Goal: Information Seeking & Learning: Learn about a topic

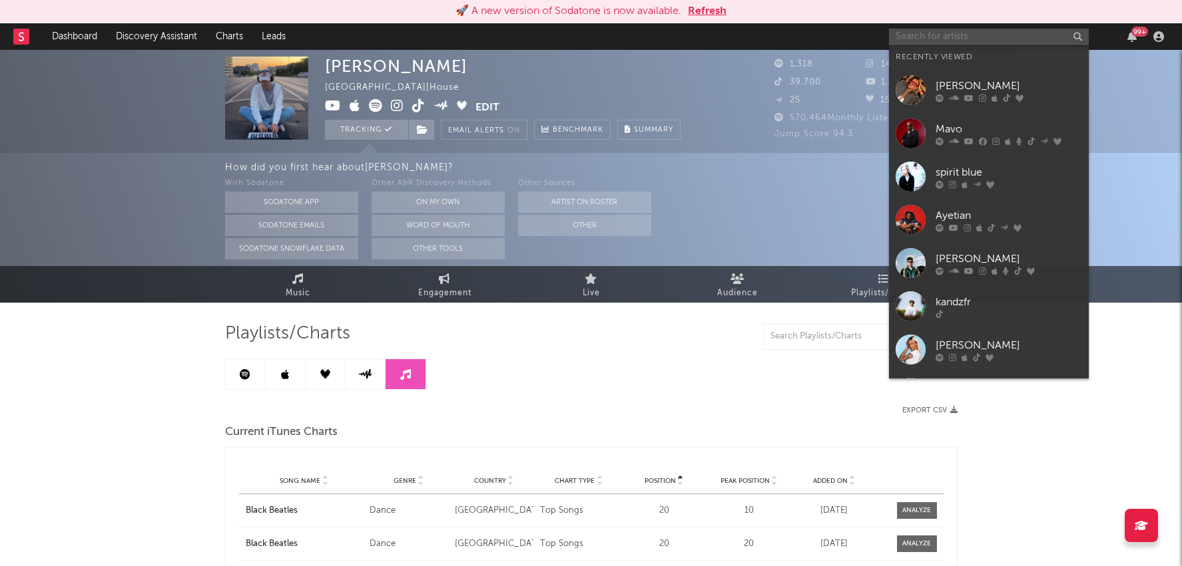
click at [1036, 44] on input "text" at bounding box center [989, 37] width 200 height 17
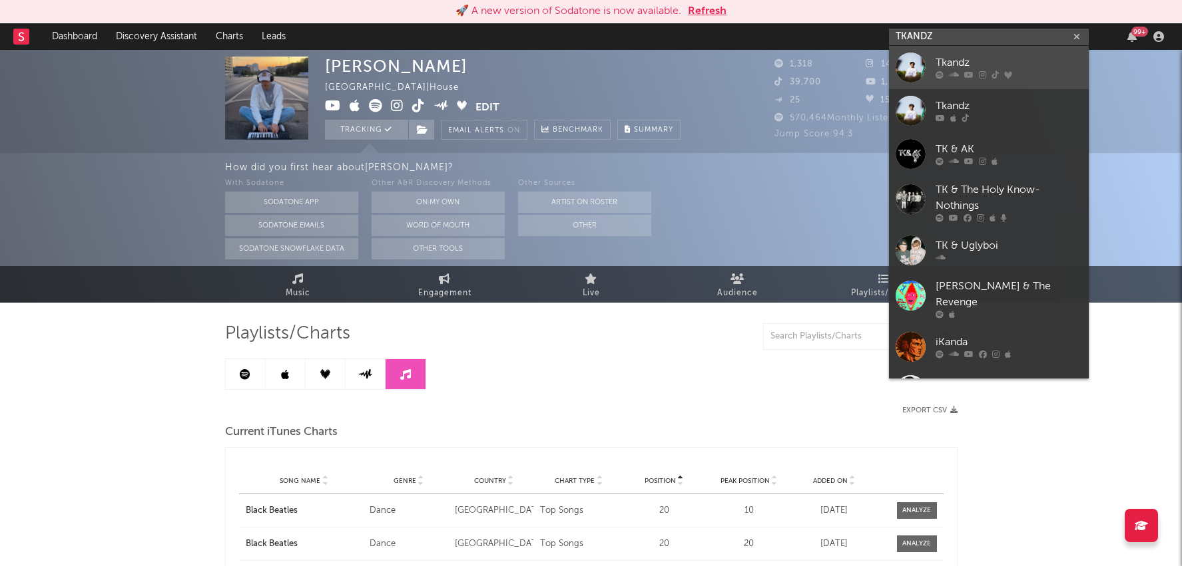
type input "TKANDZ"
click at [1014, 65] on div "Tkandz" at bounding box center [1008, 63] width 146 height 16
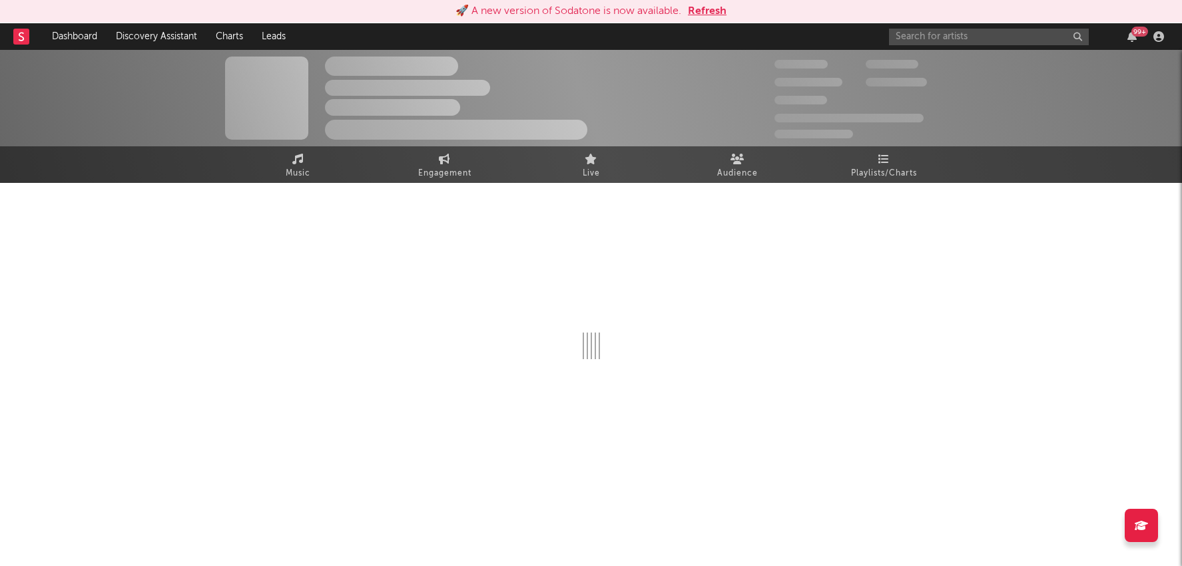
select select "6m"
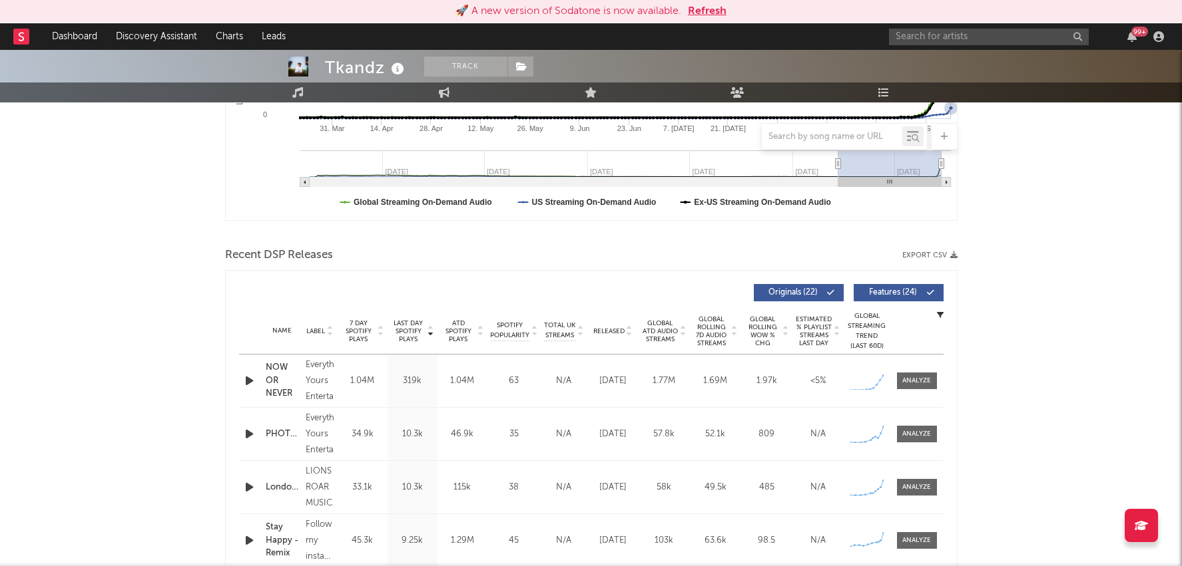
scroll to position [368, 0]
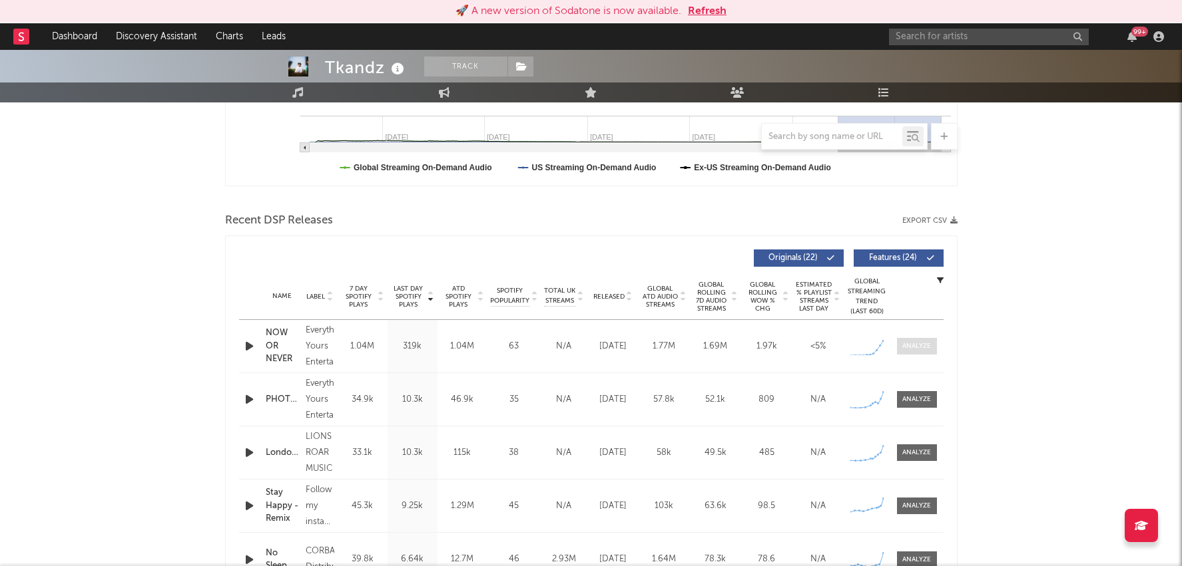
click at [907, 341] on div at bounding box center [916, 346] width 29 height 10
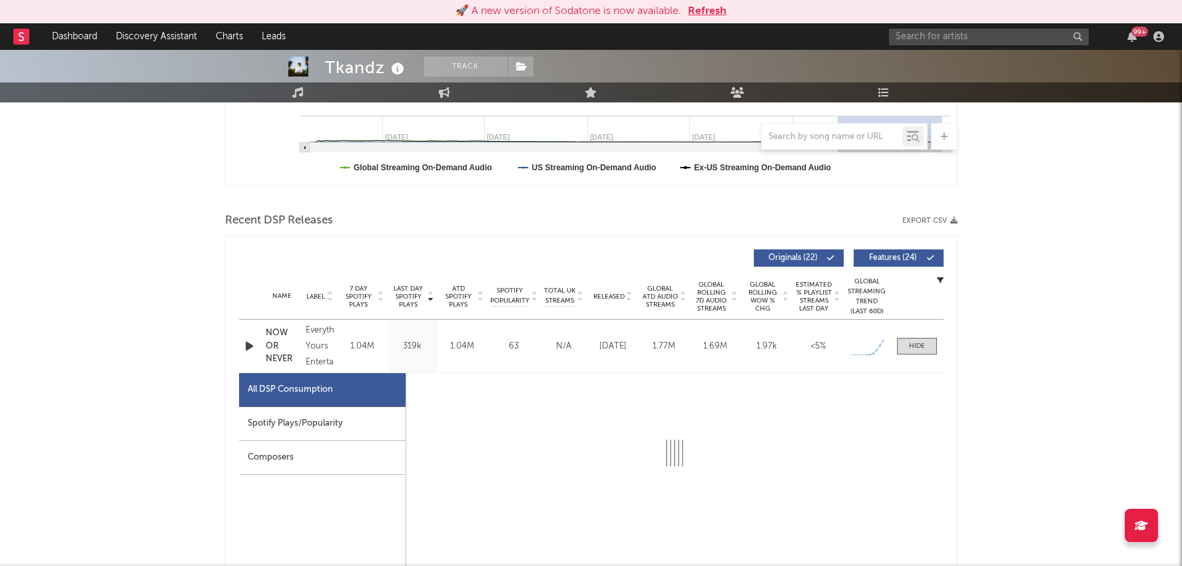
select select "1w"
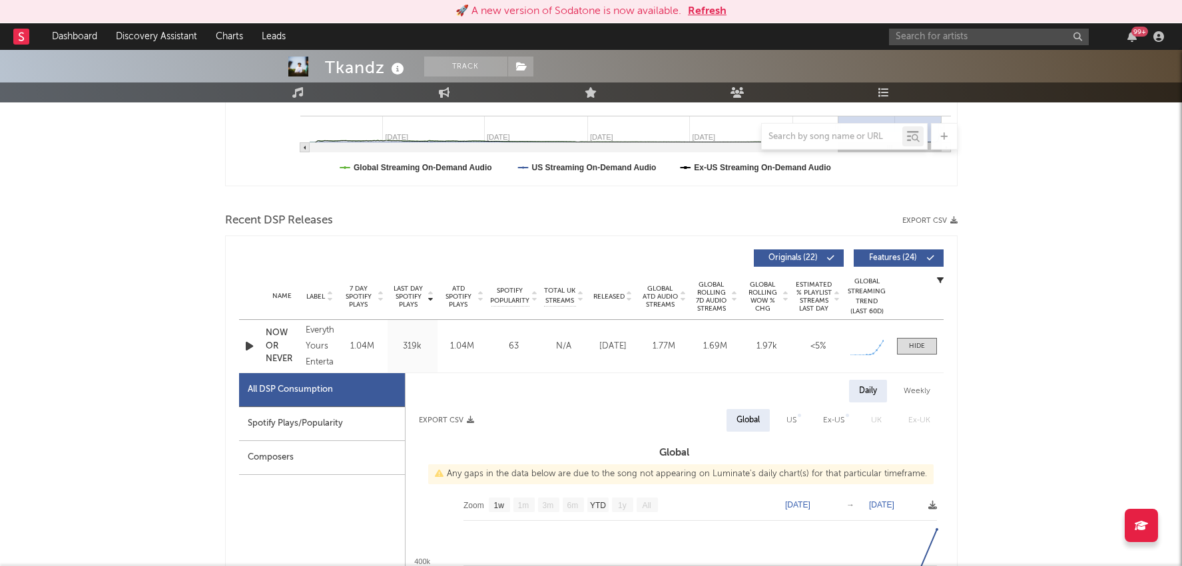
click at [338, 434] on div "Spotify Plays/Popularity" at bounding box center [322, 424] width 166 height 34
select select "1w"
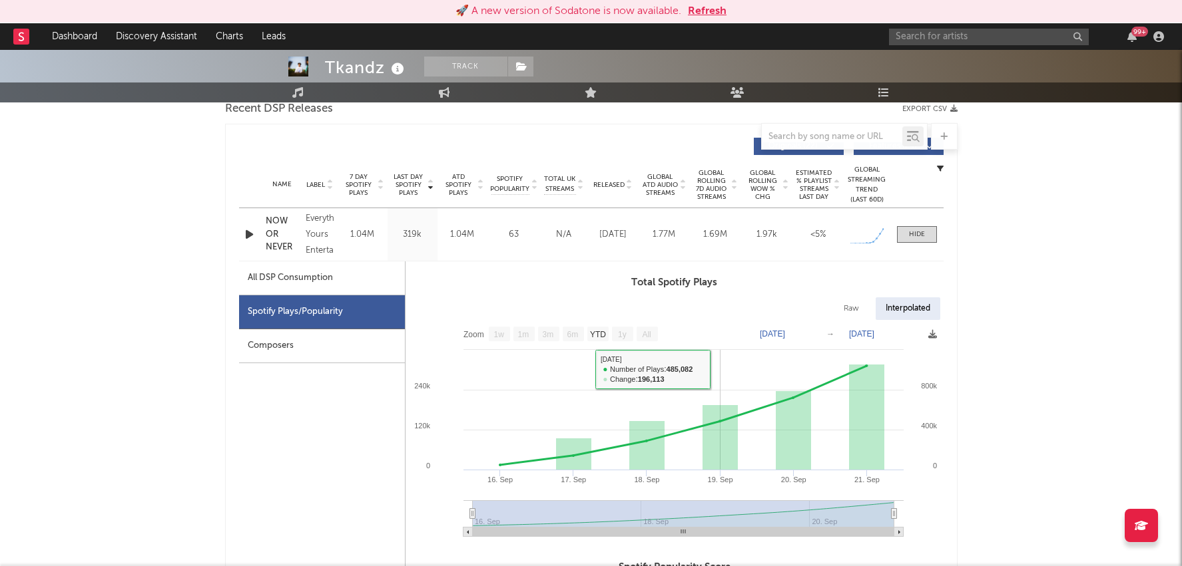
scroll to position [487, 0]
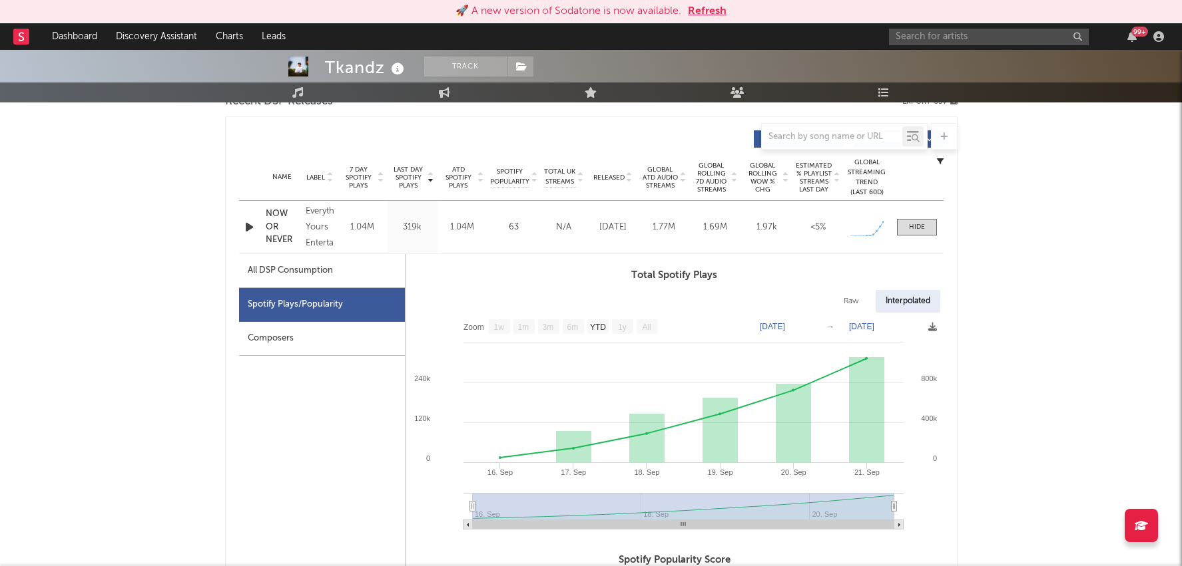
click at [882, 103] on div "Recent DSP Releases Export CSV" at bounding box center [591, 102] width 732 height 23
click at [887, 90] on icon at bounding box center [883, 92] width 11 height 11
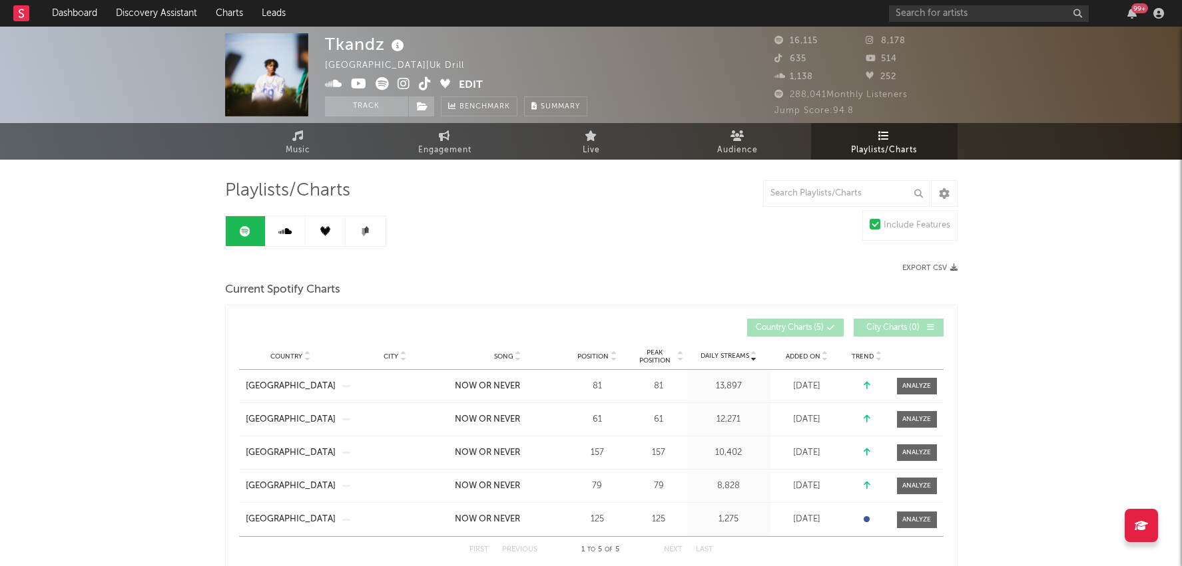
click at [648, 356] on span "Peak Position" at bounding box center [655, 357] width 42 height 16
click at [288, 222] on link at bounding box center [286, 231] width 40 height 30
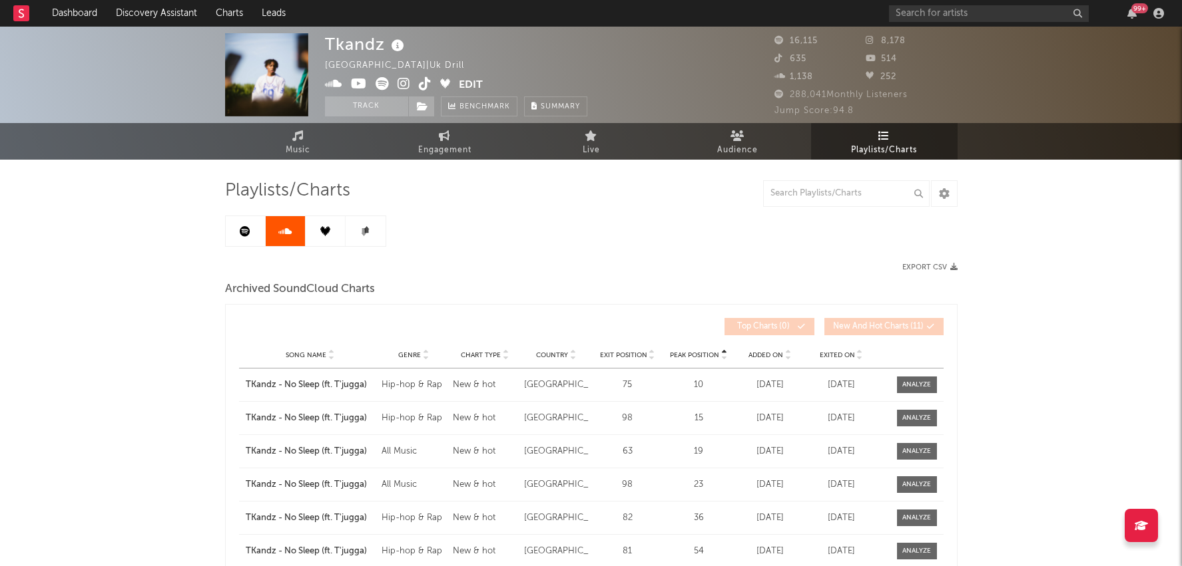
click at [242, 226] on icon at bounding box center [245, 231] width 11 height 11
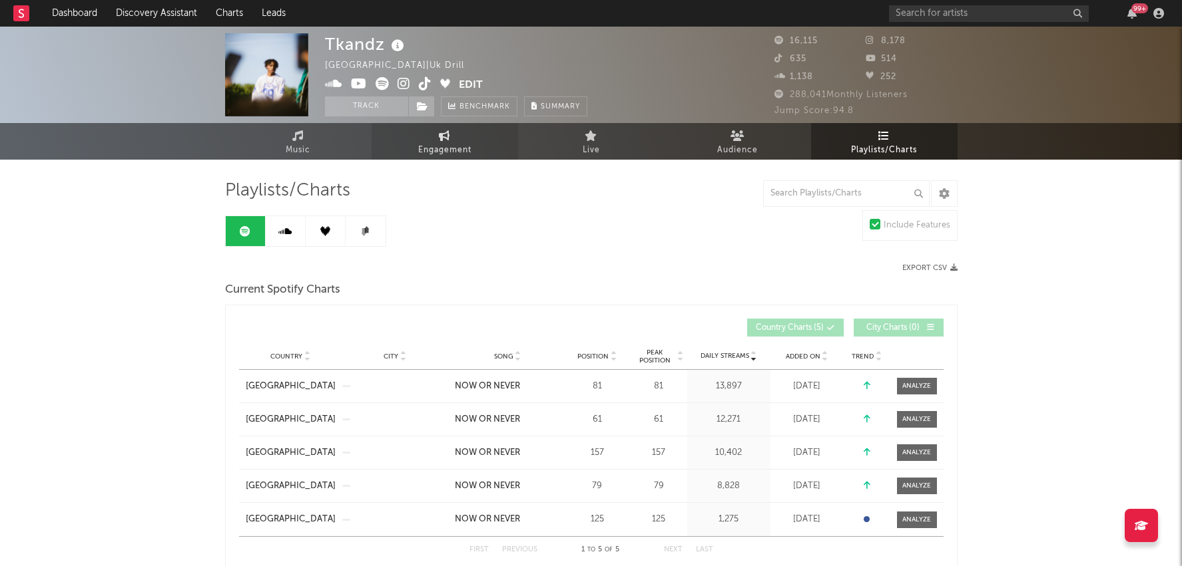
click at [443, 135] on icon at bounding box center [444, 135] width 11 height 11
select select "1w"
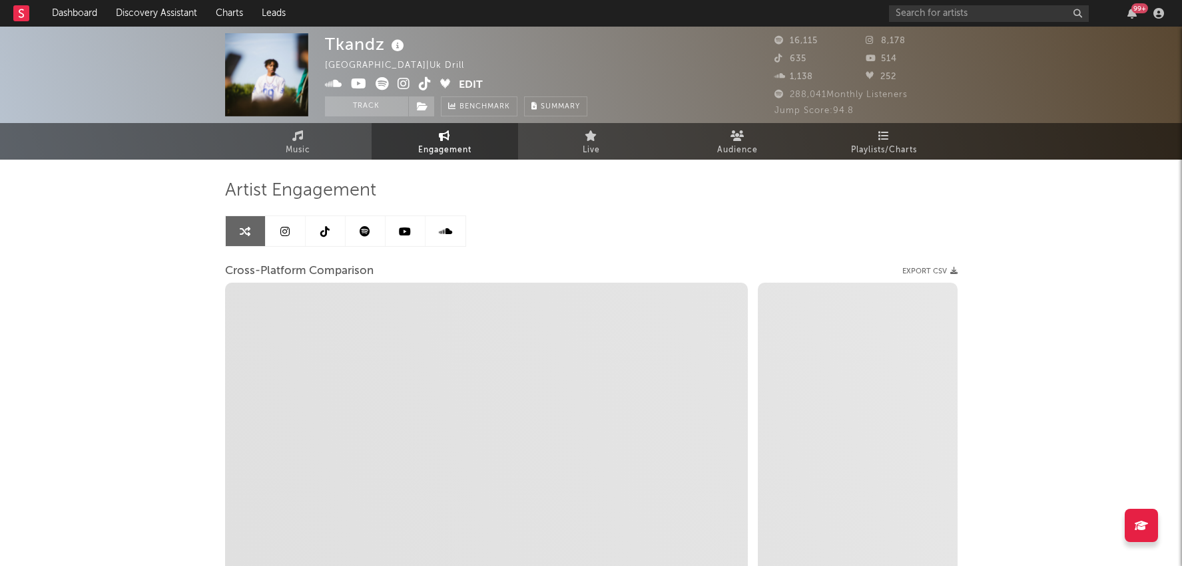
click at [369, 232] on icon at bounding box center [364, 231] width 11 height 11
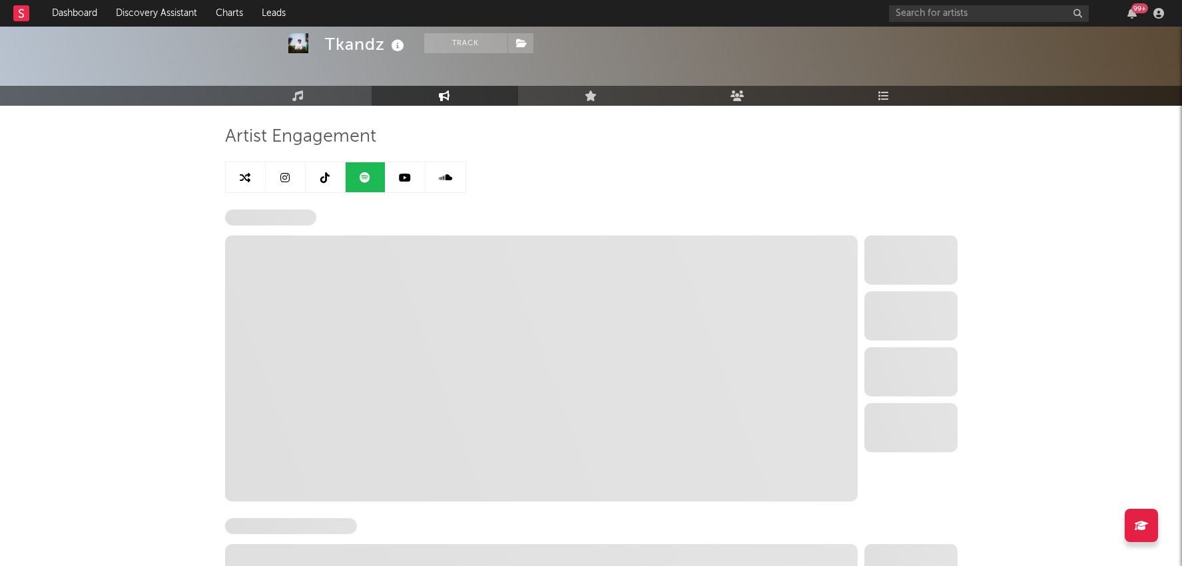
select select "6m"
select select "1w"
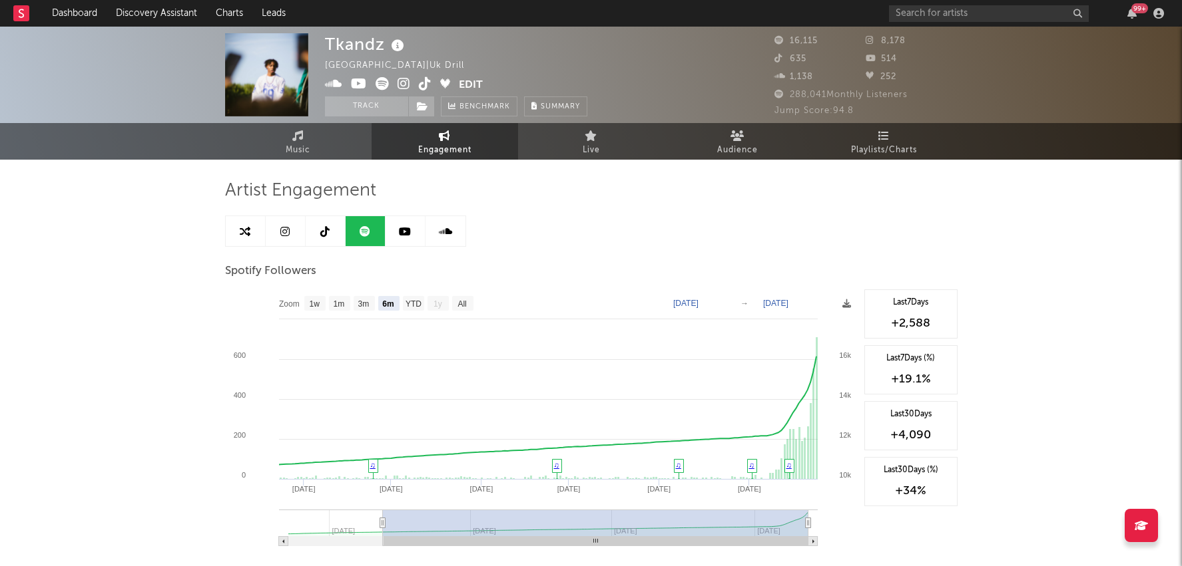
click at [244, 226] on icon at bounding box center [245, 231] width 11 height 11
select select "1m"
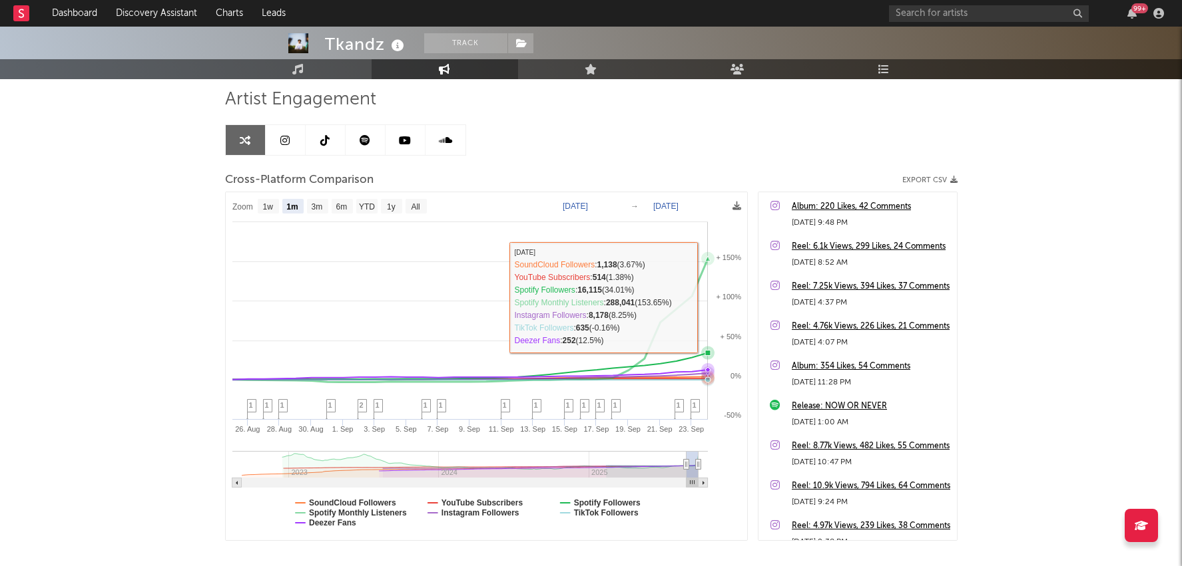
scroll to position [92, 0]
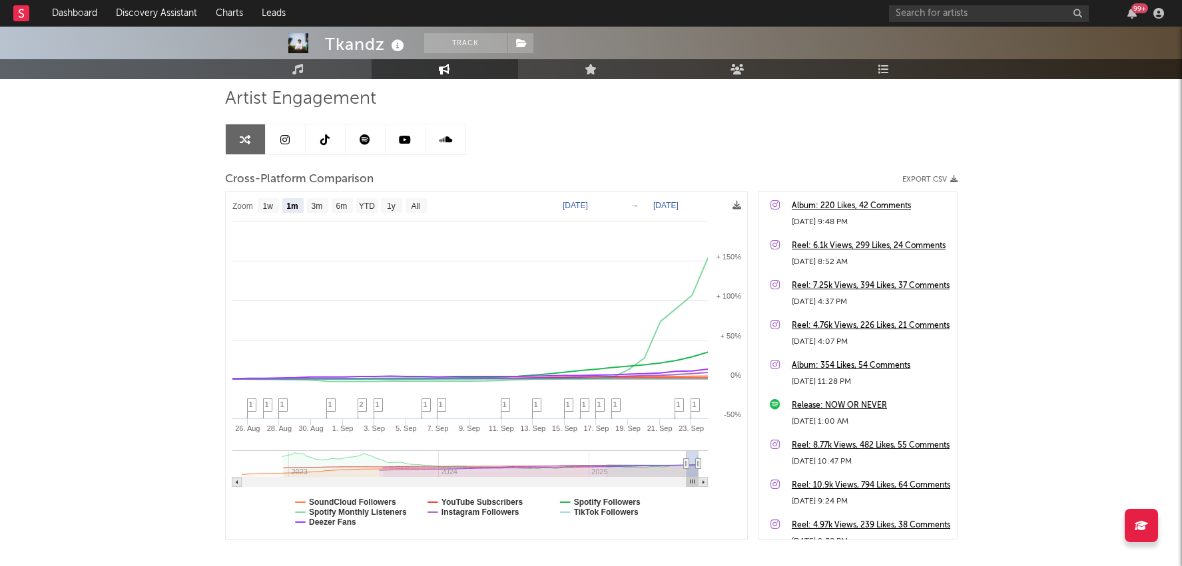
click at [334, 144] on link at bounding box center [326, 139] width 40 height 30
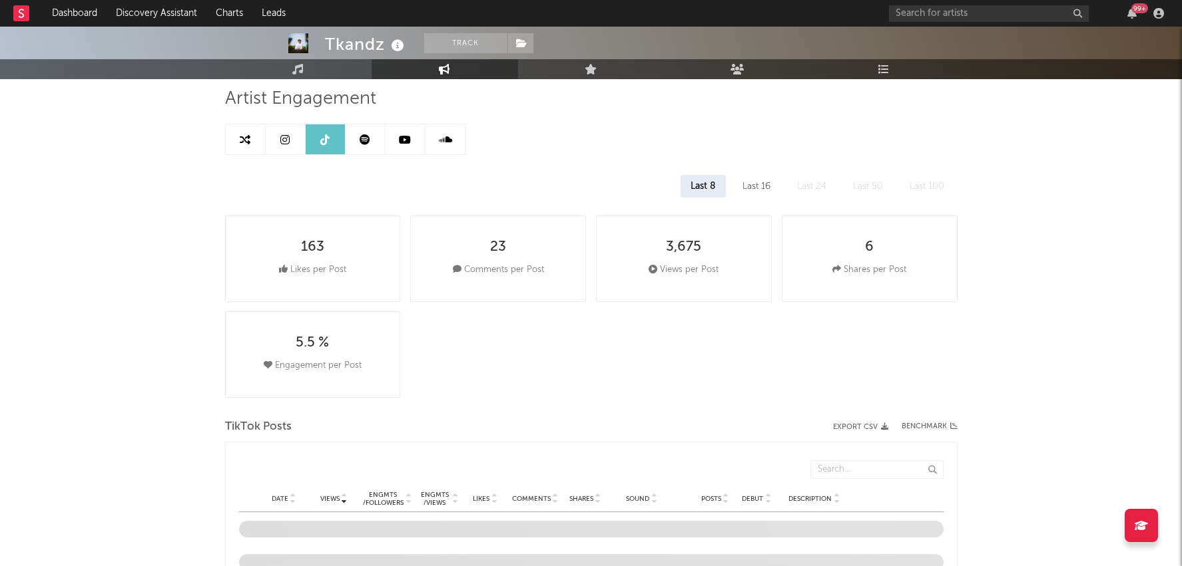
click at [368, 142] on icon at bounding box center [364, 139] width 11 height 11
select select "6m"
select select "1w"
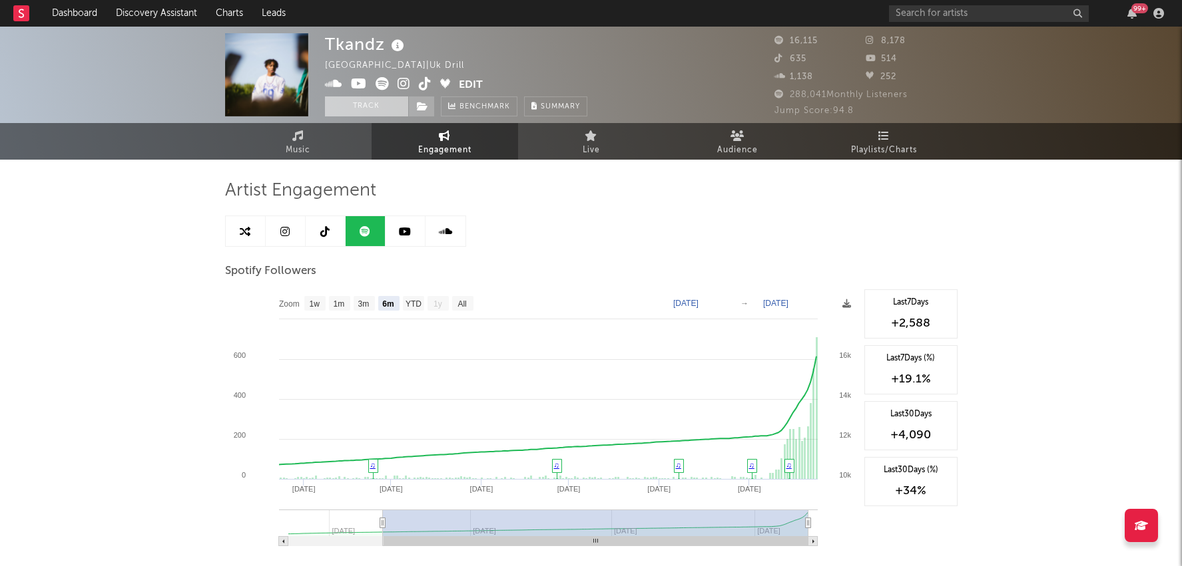
click at [380, 99] on button "Track" at bounding box center [366, 107] width 83 height 20
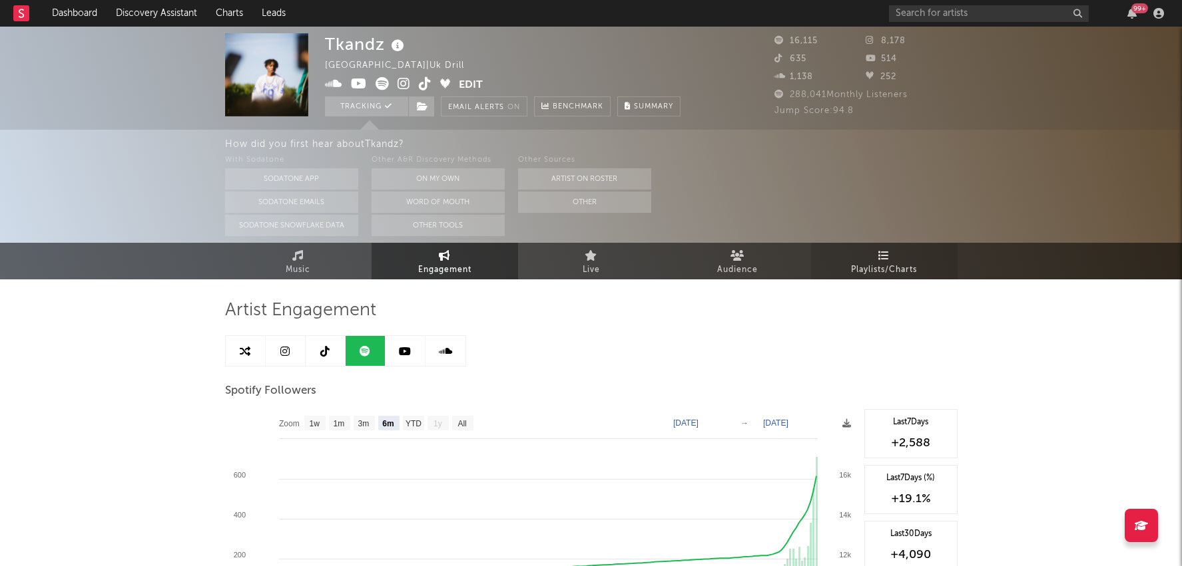
click at [895, 255] on link "Playlists/Charts" at bounding box center [884, 261] width 146 height 37
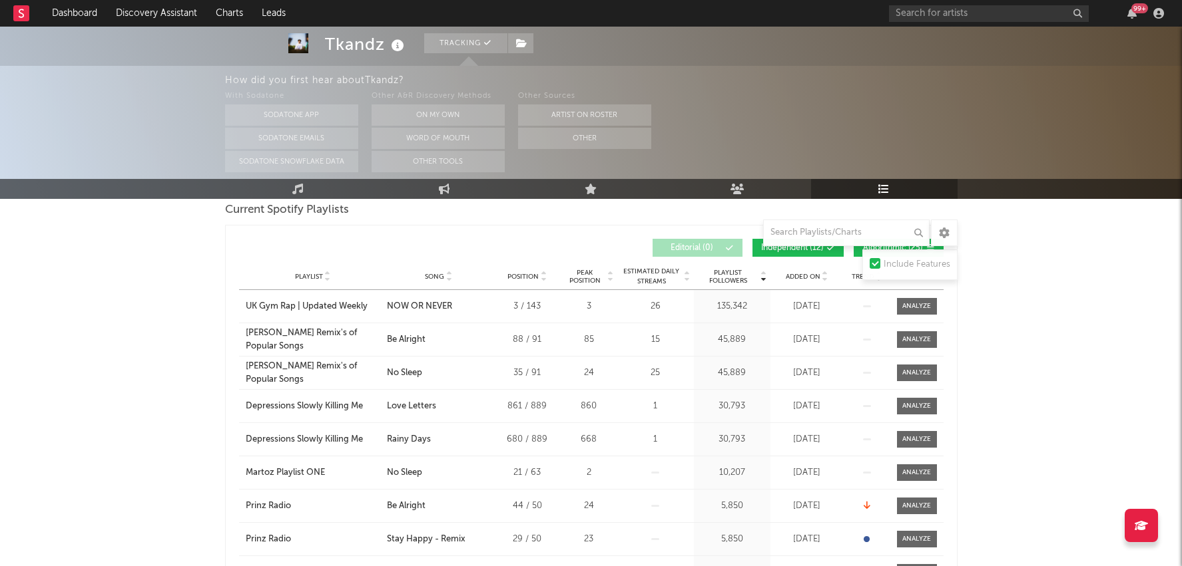
scroll to position [500, 0]
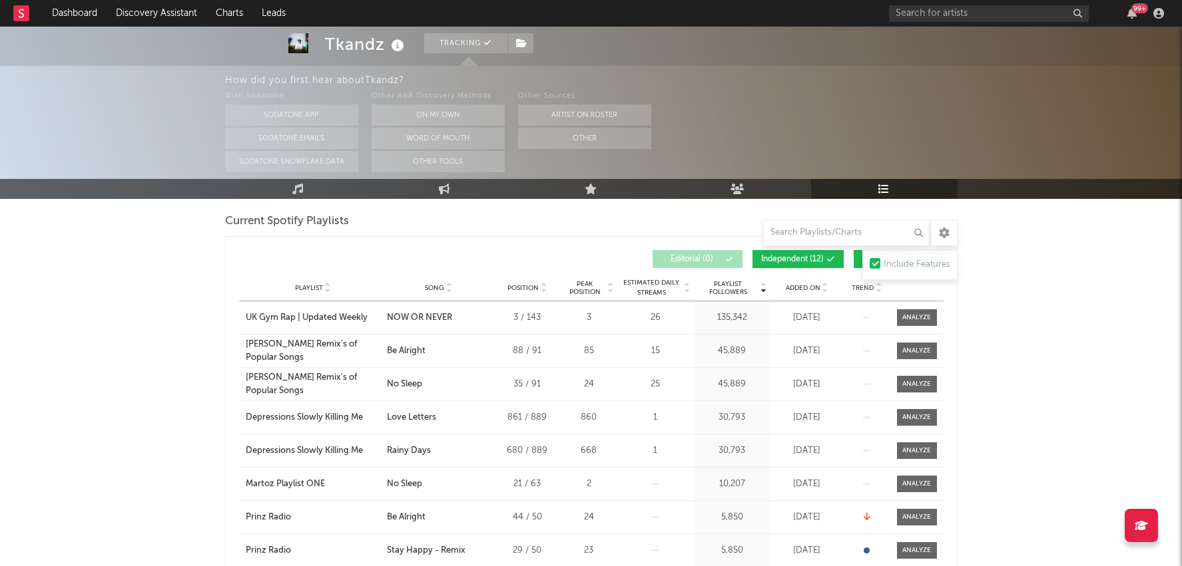
click at [787, 259] on span "Independent ( 12 )" at bounding box center [792, 260] width 63 height 8
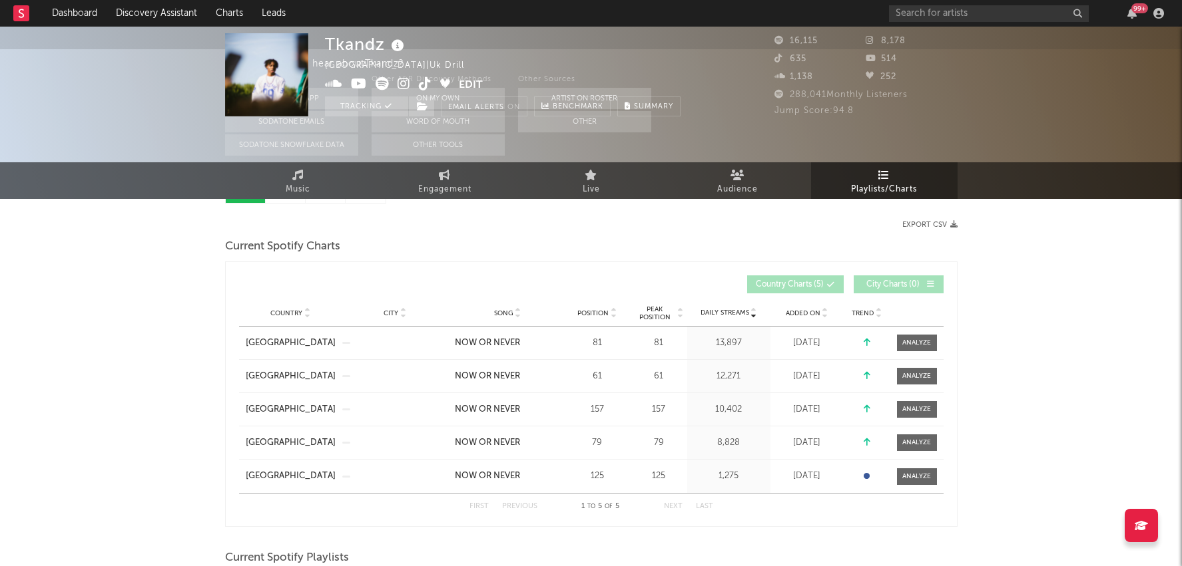
scroll to position [0, 0]
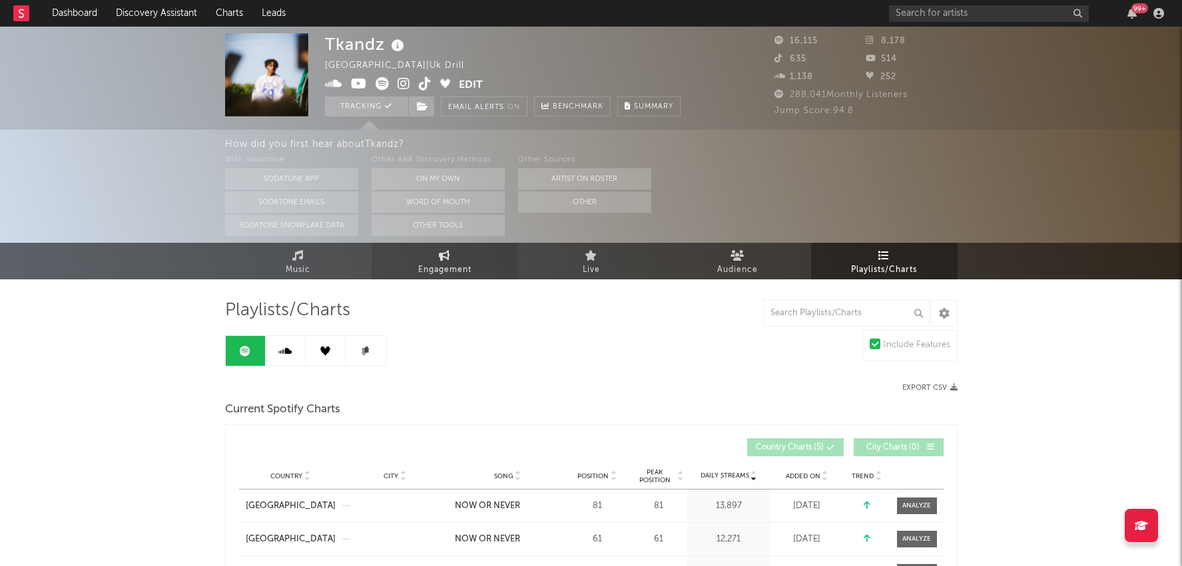
click at [441, 274] on span "Engagement" at bounding box center [444, 270] width 53 height 16
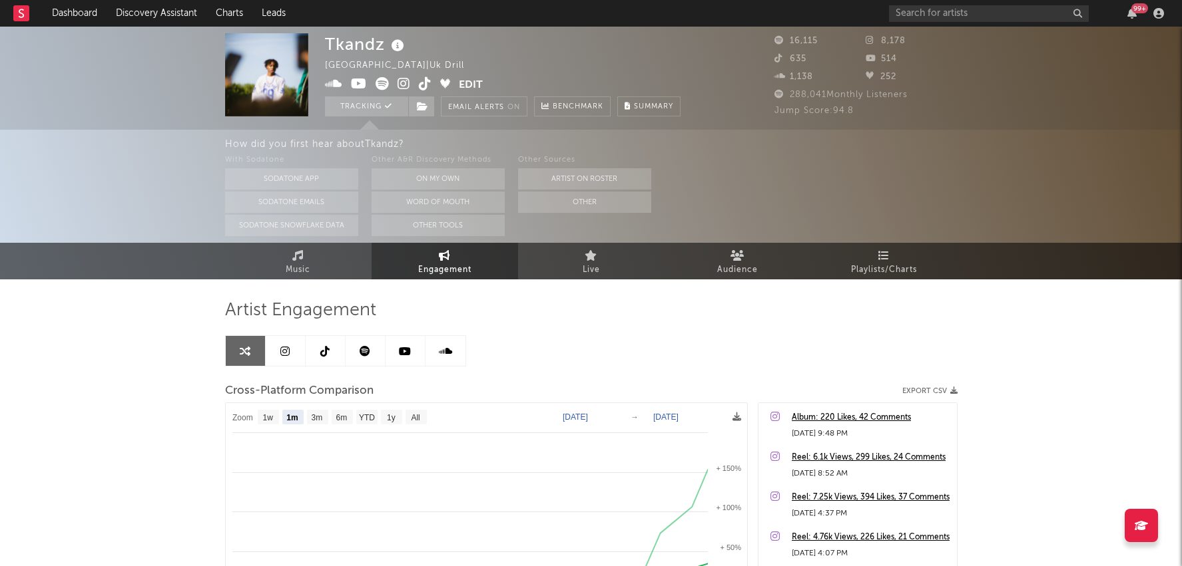
select select "1m"
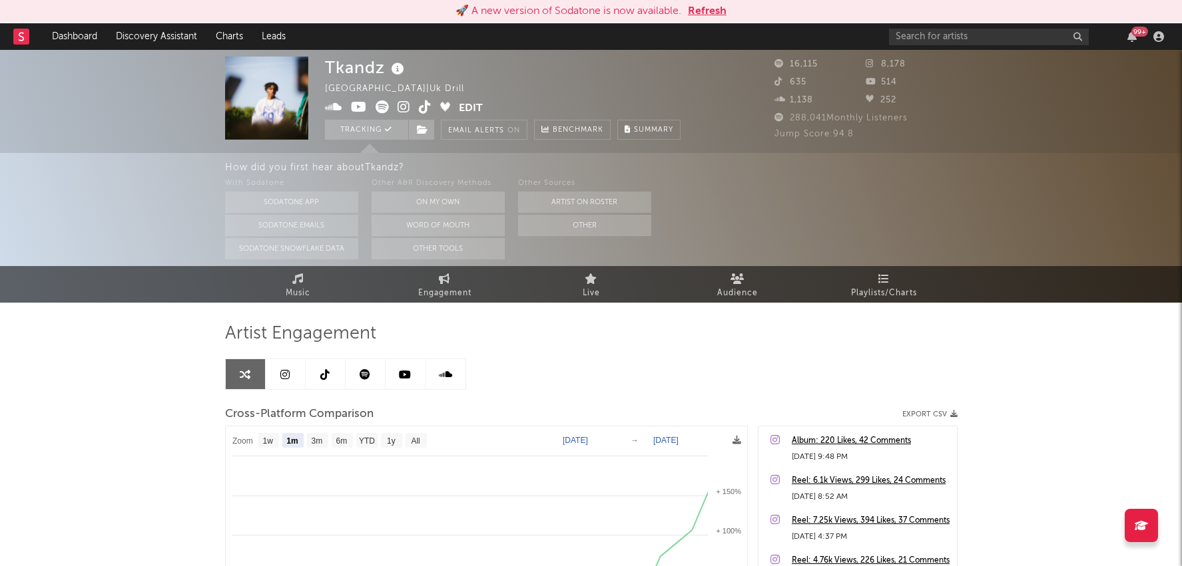
click at [708, 13] on button "Refresh" at bounding box center [707, 11] width 39 height 16
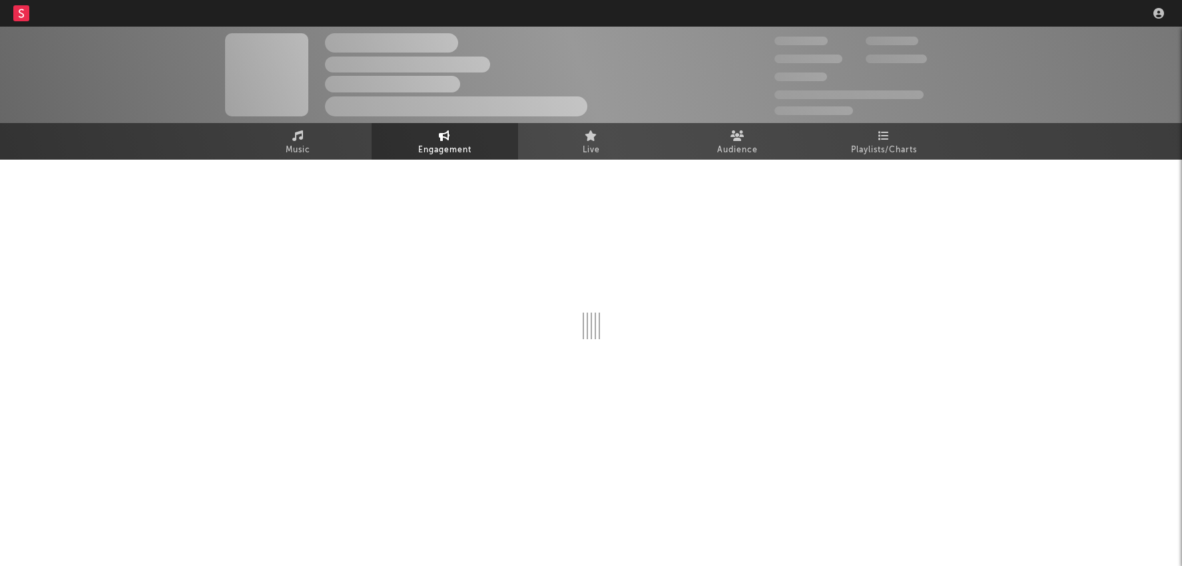
select select "1w"
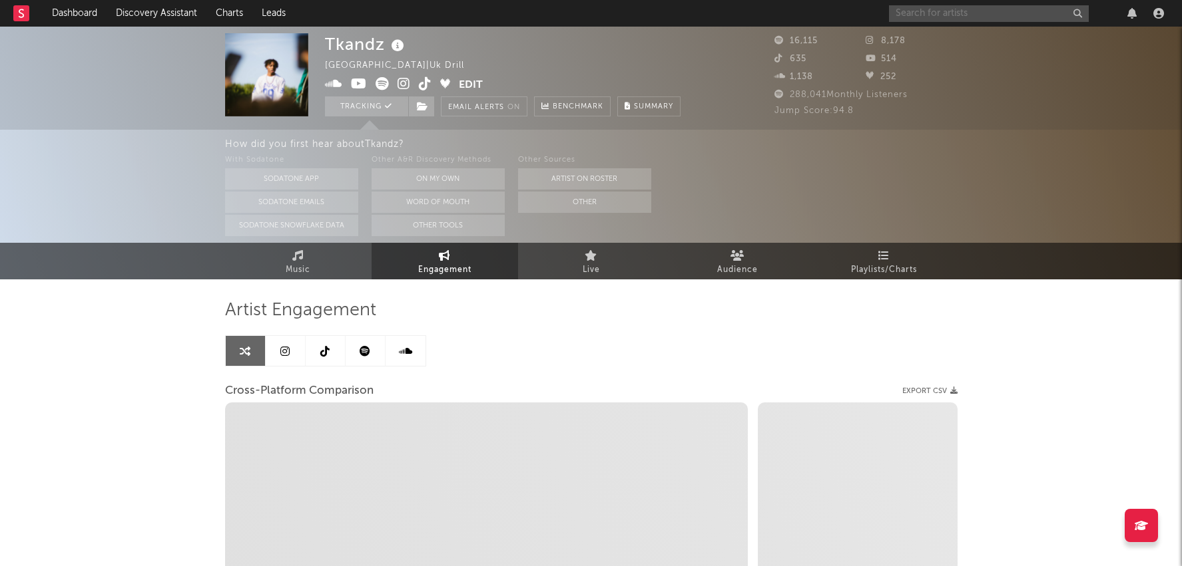
click at [1011, 13] on input "text" at bounding box center [989, 13] width 200 height 17
type input "C"
select select "1m"
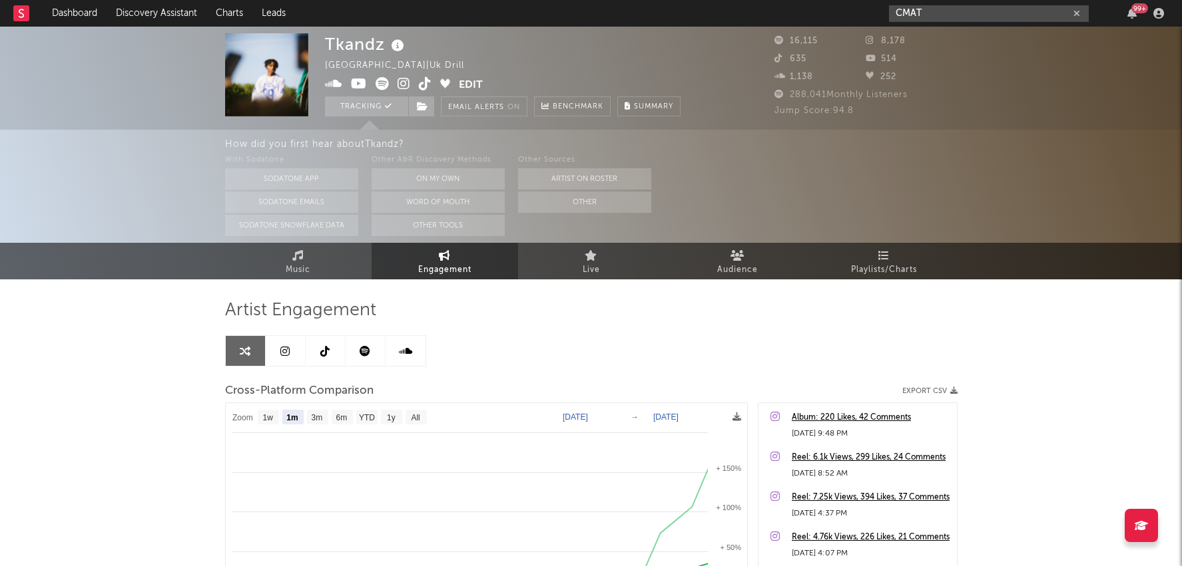
type input "CMAT"
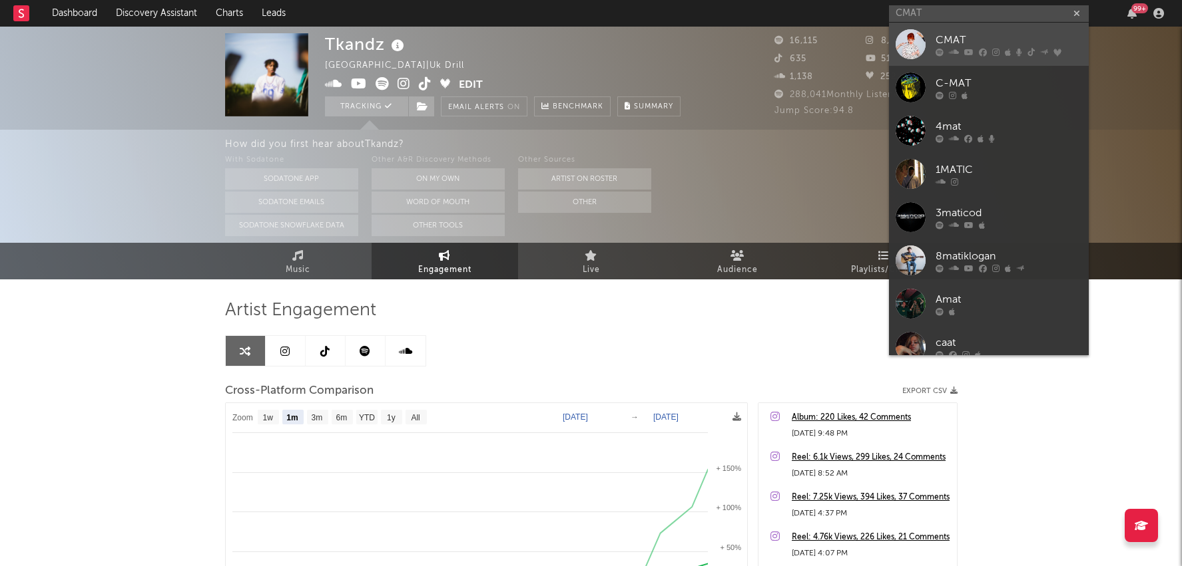
click at [987, 57] on link "CMAT" at bounding box center [989, 44] width 200 height 43
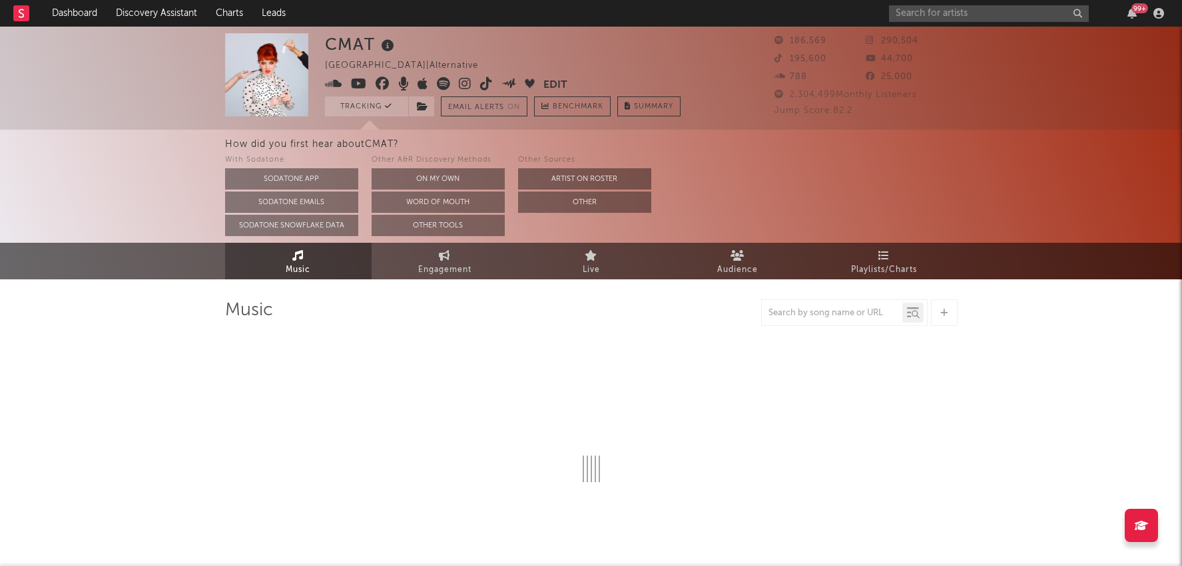
select select "6m"
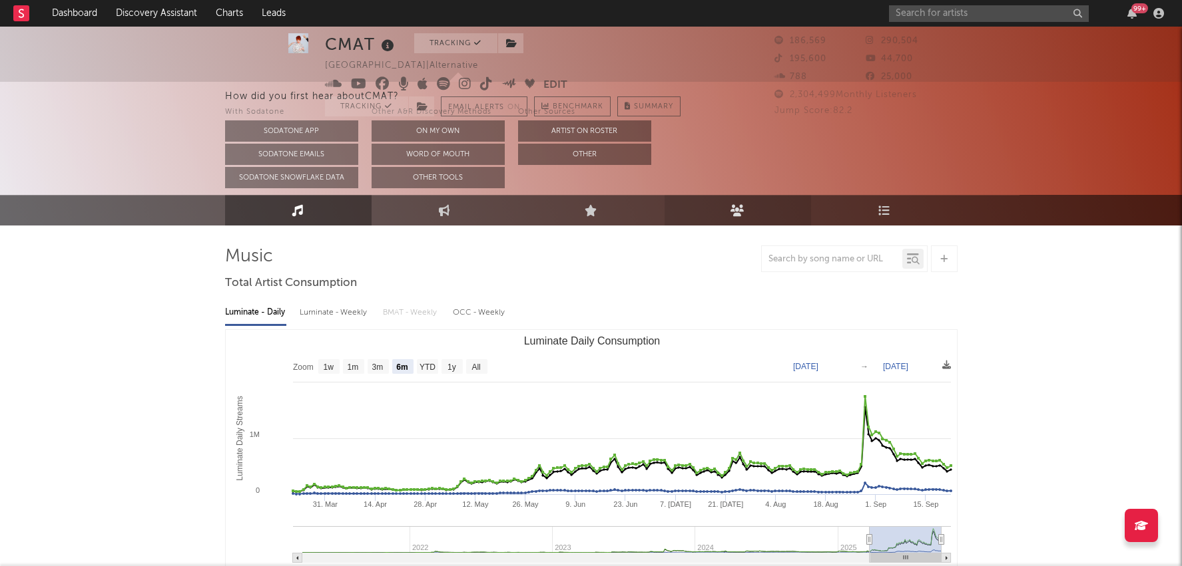
select select "6m"
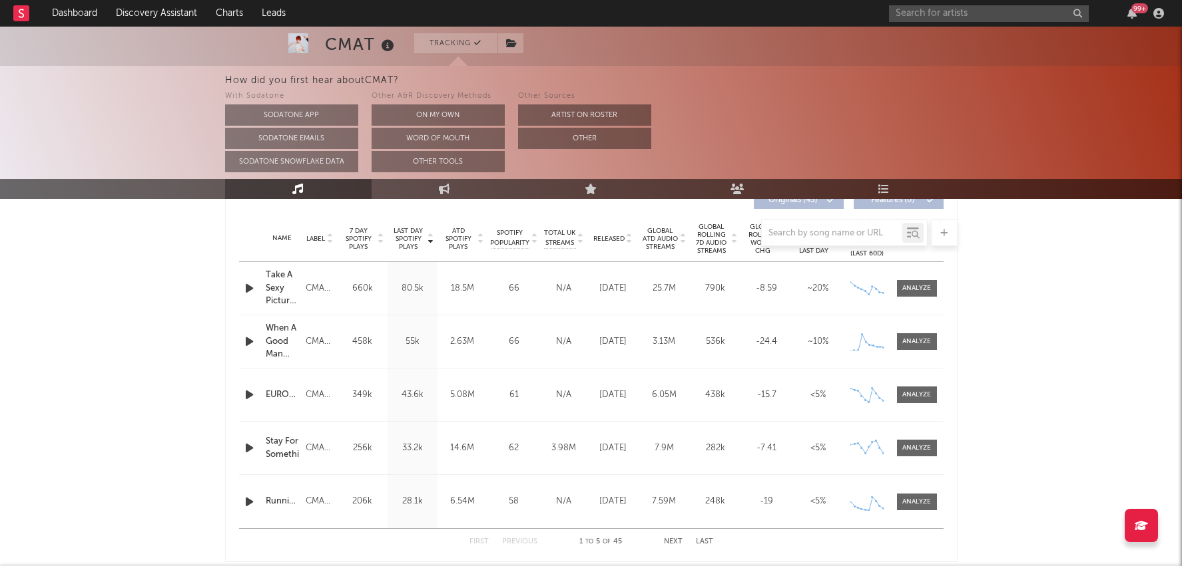
scroll to position [510, 0]
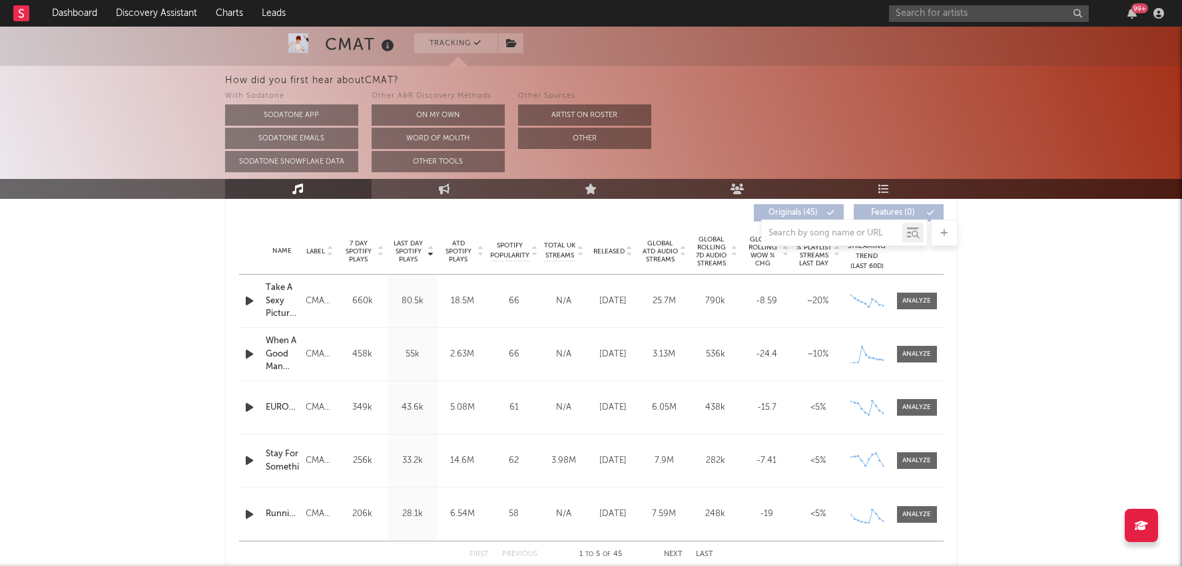
click at [466, 252] on span "ATD Spotify Plays" at bounding box center [458, 252] width 35 height 24
click at [660, 257] on span "Global ATD Audio Streams" at bounding box center [660, 252] width 37 height 24
